Goal: Navigation & Orientation: Find specific page/section

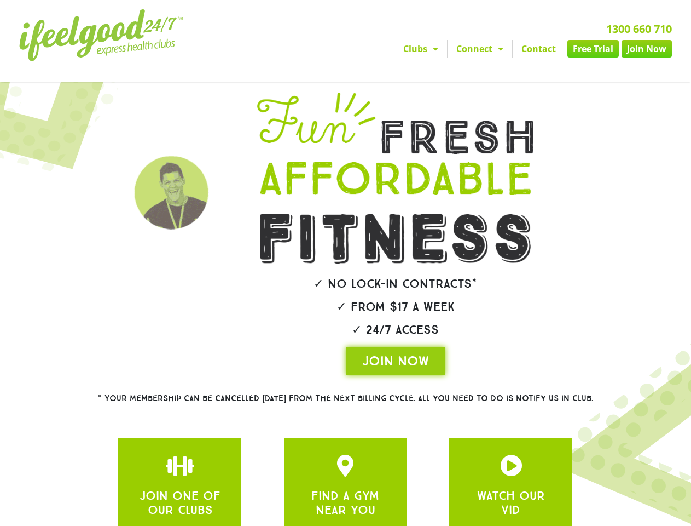
click at [345, 263] on img at bounding box center [395, 239] width 270 height 50
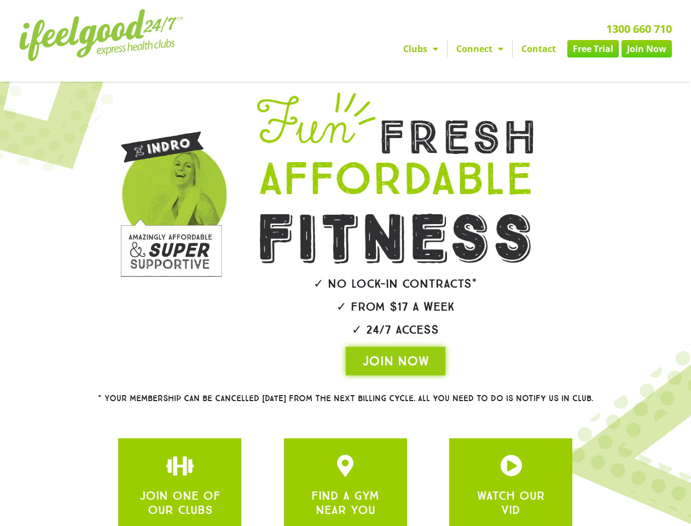
click at [421, 49] on link "Clubs" at bounding box center [421, 49] width 53 height 18
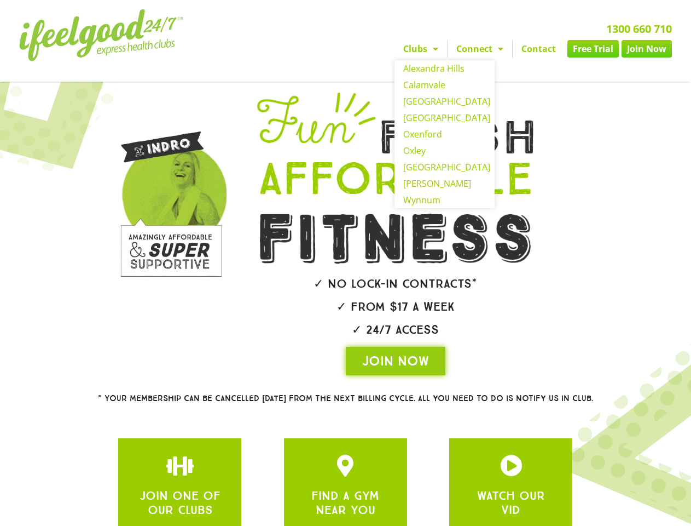
click at [480, 49] on link "Connect" at bounding box center [480, 49] width 65 height 18
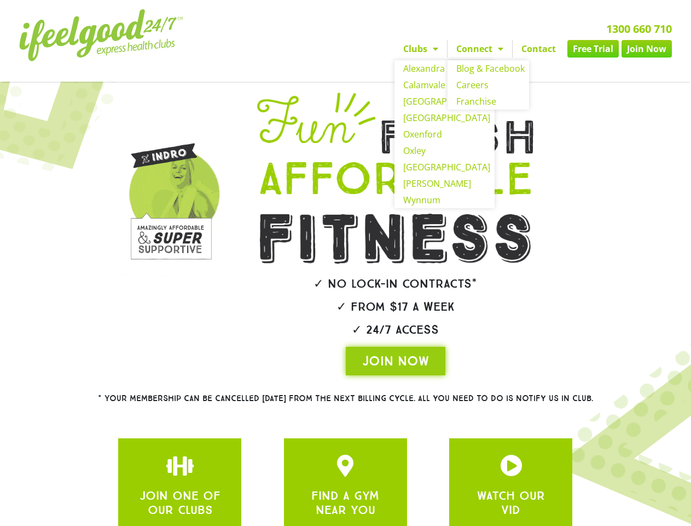
click at [171, 218] on img at bounding box center [171, 190] width 111 height 184
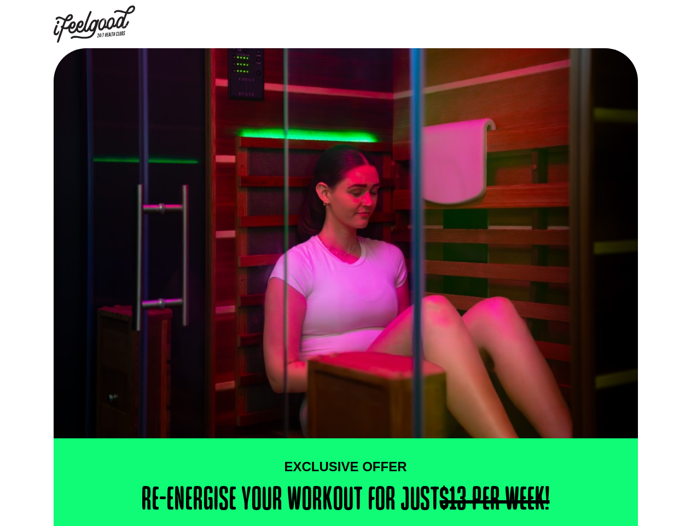
click at [345, 263] on img at bounding box center [346, 243] width 585 height 390
